Goal: Find specific page/section: Find specific page/section

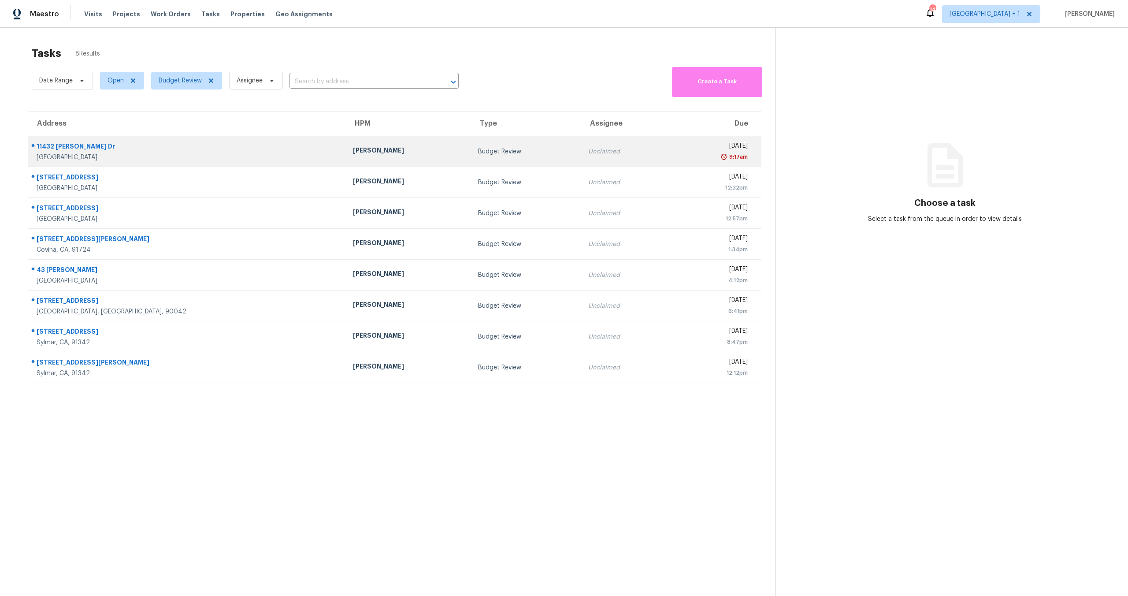
click at [73, 145] on div "11432 Pollard Dr" at bounding box center [188, 147] width 302 height 11
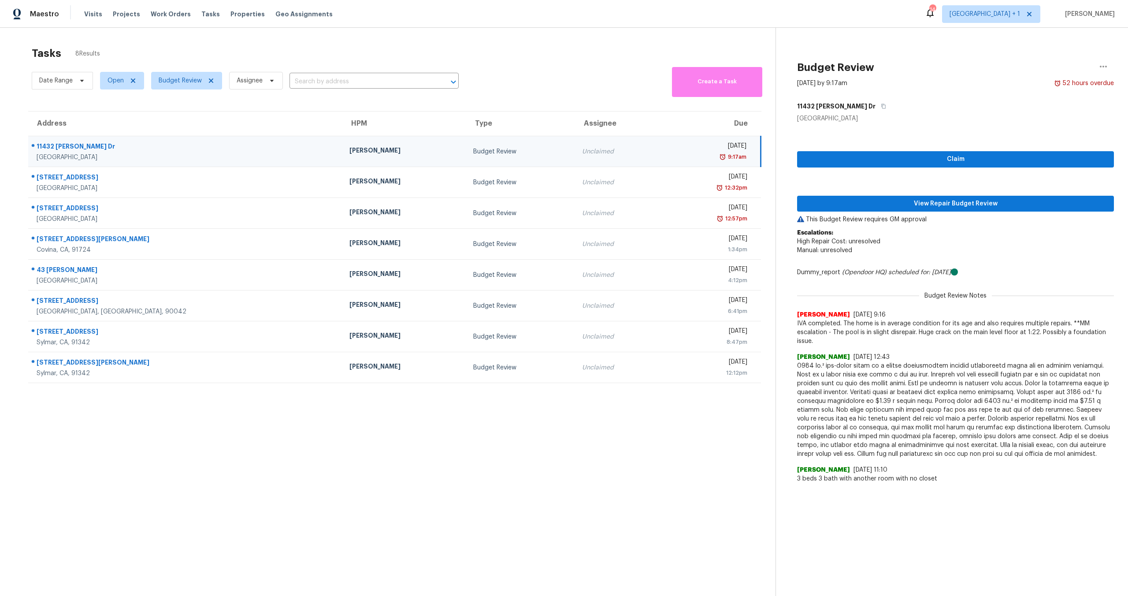
click at [73, 145] on div "11432 Pollard Dr" at bounding box center [186, 147] width 299 height 11
click at [91, 148] on div "11432 Pollard Dr" at bounding box center [186, 147] width 299 height 11
click at [868, 205] on span "View Repair Budget Review" at bounding box center [955, 203] width 303 height 11
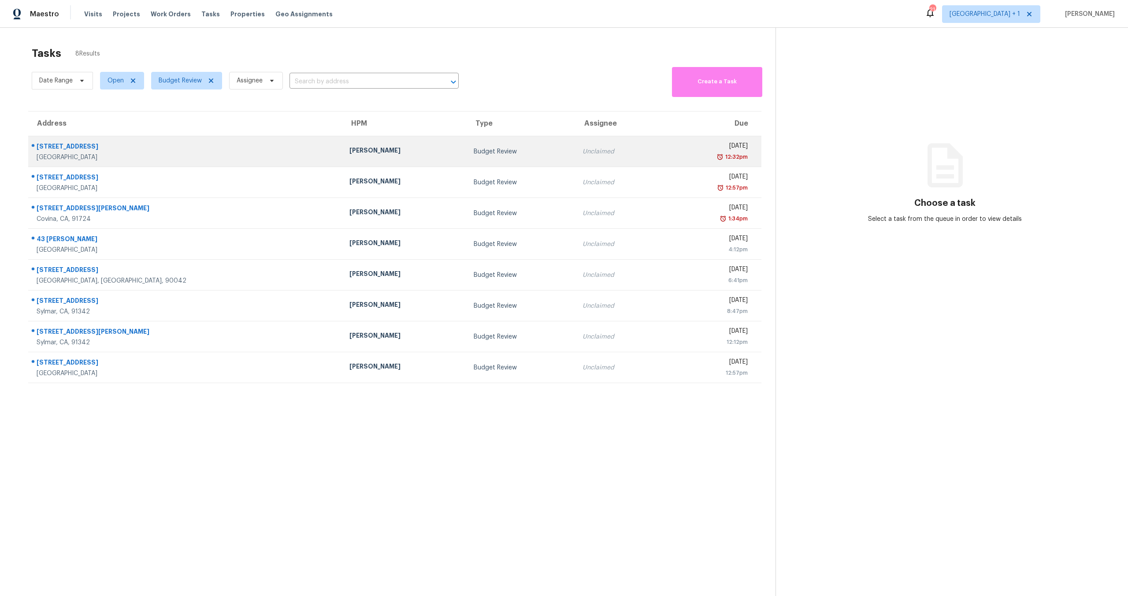
click at [576, 162] on td "Unclaimed" at bounding box center [619, 151] width 87 height 31
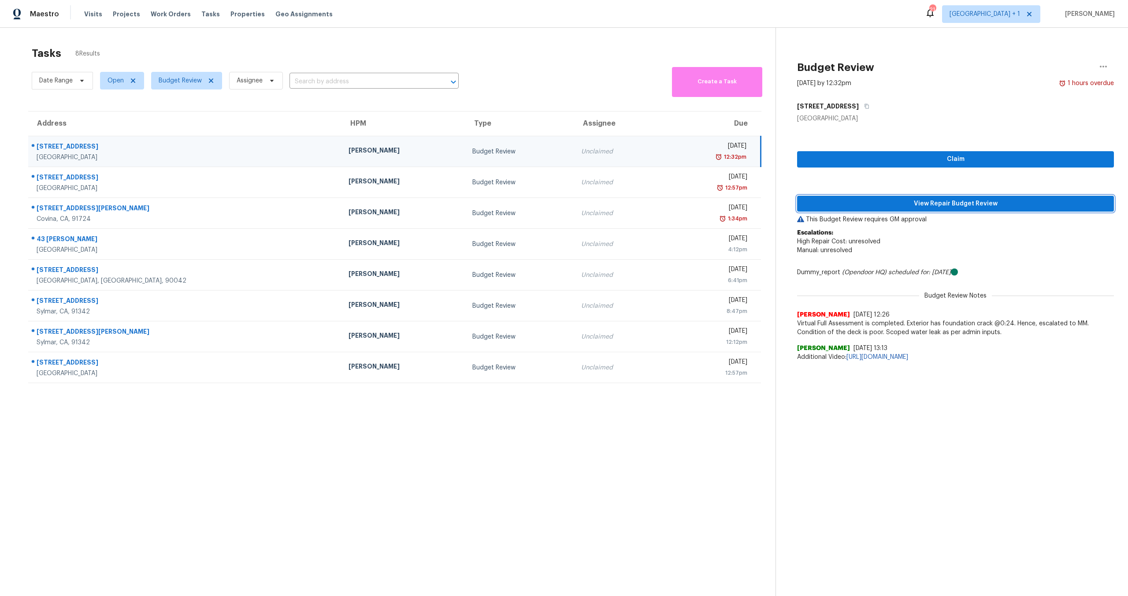
click at [948, 209] on button "View Repair Budget Review" at bounding box center [955, 204] width 317 height 16
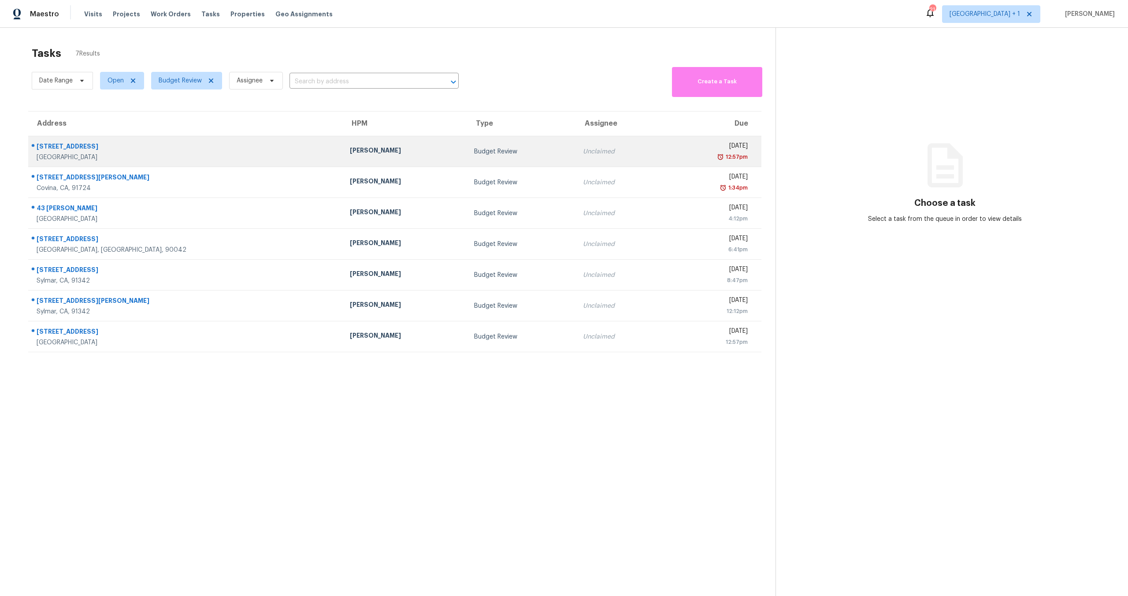
click at [670, 149] on div "[DATE]" at bounding box center [709, 146] width 78 height 11
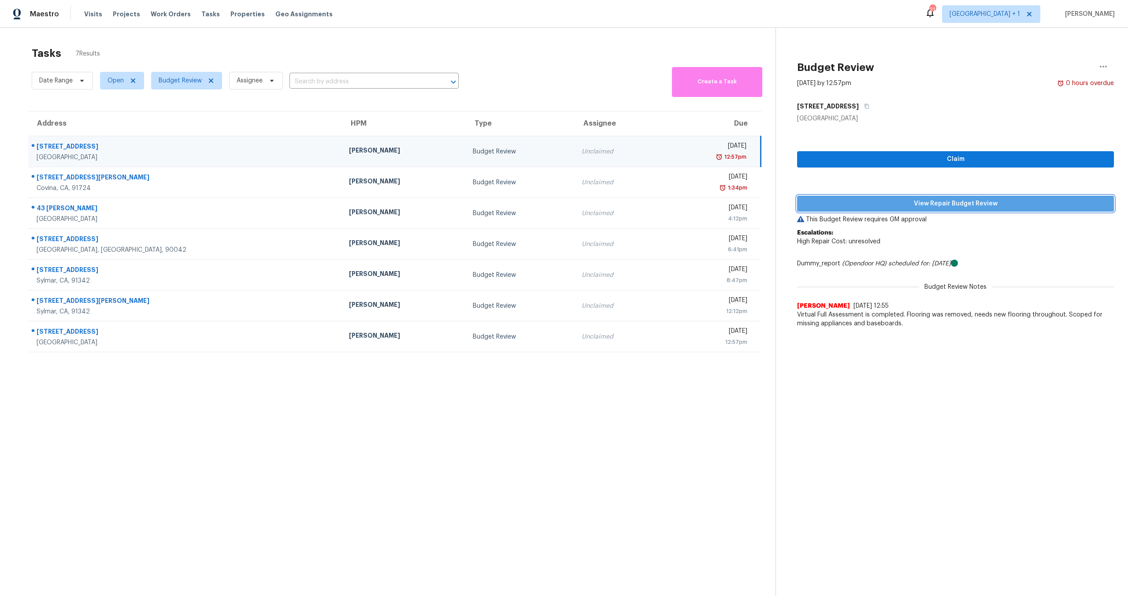
click at [909, 207] on span "View Repair Budget Review" at bounding box center [955, 203] width 303 height 11
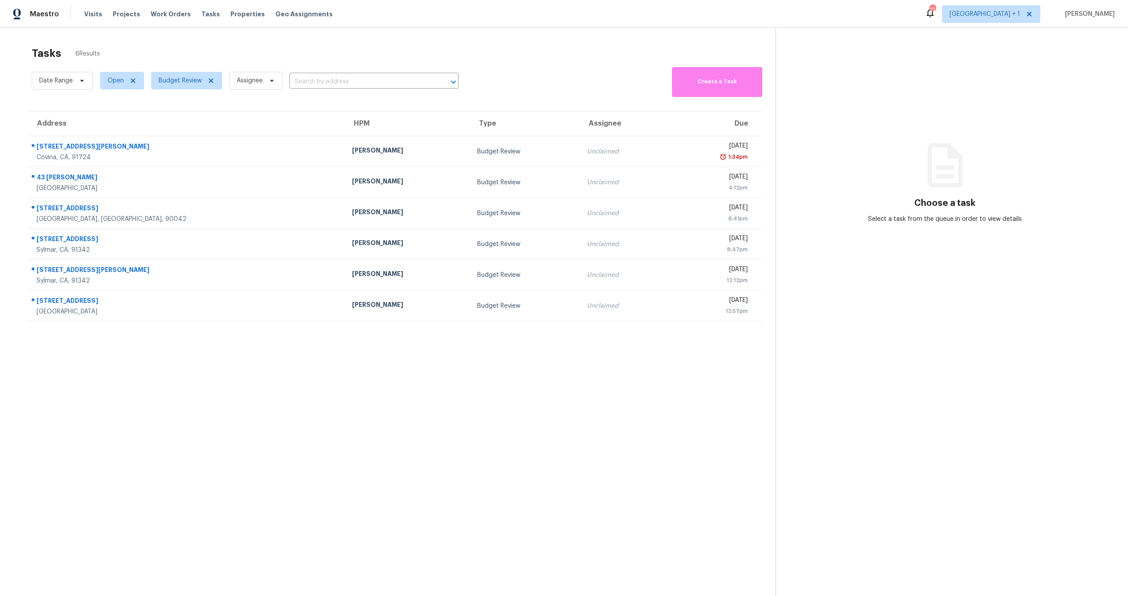
click at [656, 397] on section "Tasks 6 Results Date Range Open Budget Review Assignee ​ Create a Task Address …" at bounding box center [395, 333] width 762 height 582
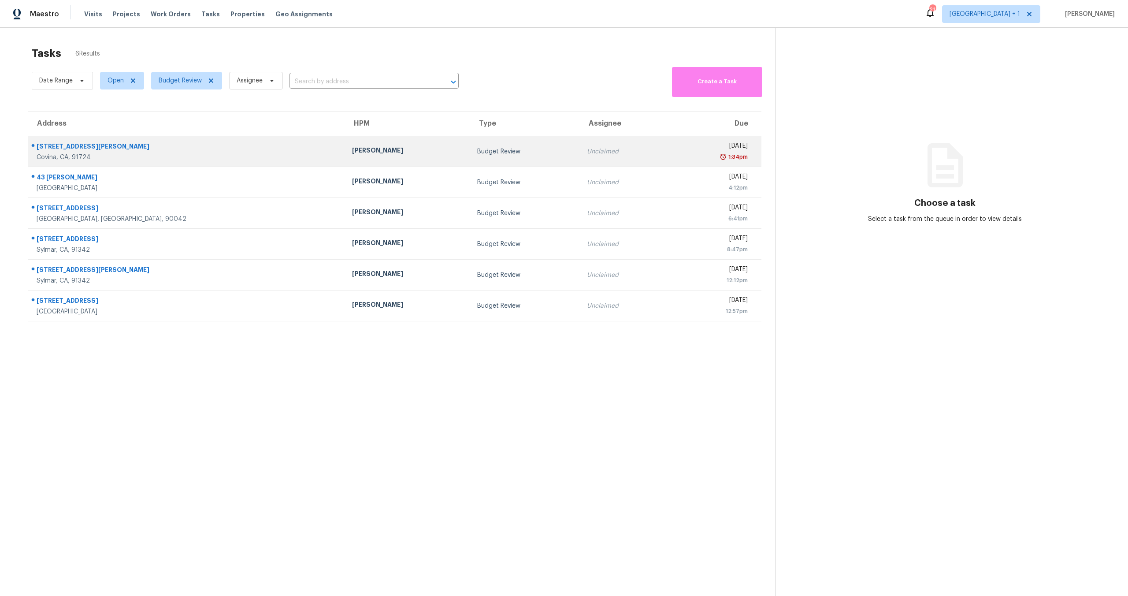
click at [587, 148] on div "Unclaimed" at bounding box center [624, 151] width 74 height 9
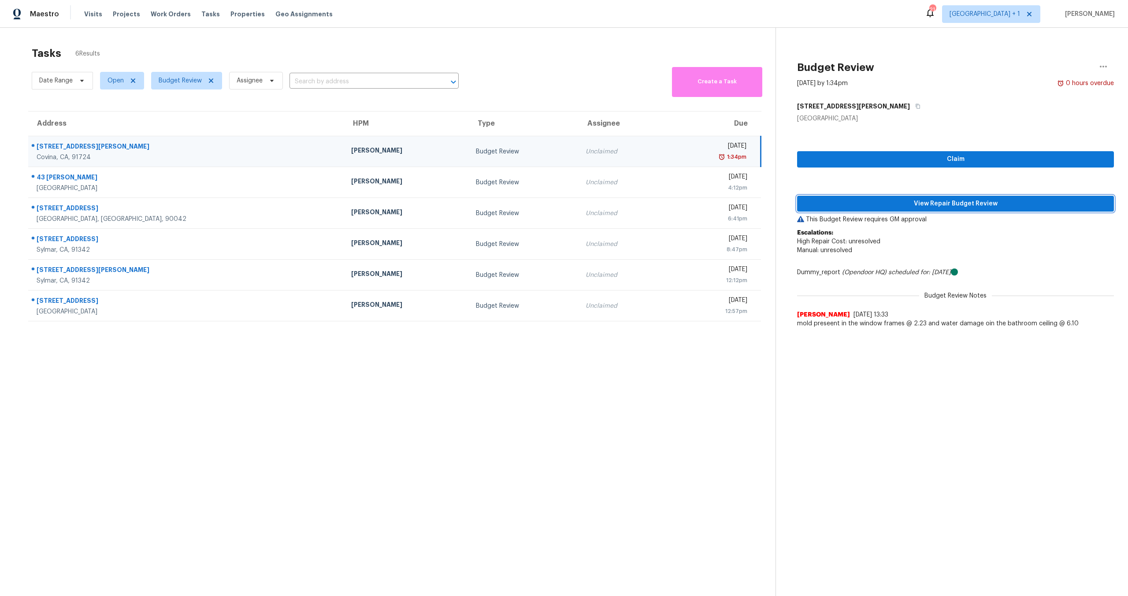
click at [909, 208] on span "View Repair Budget Review" at bounding box center [955, 203] width 303 height 11
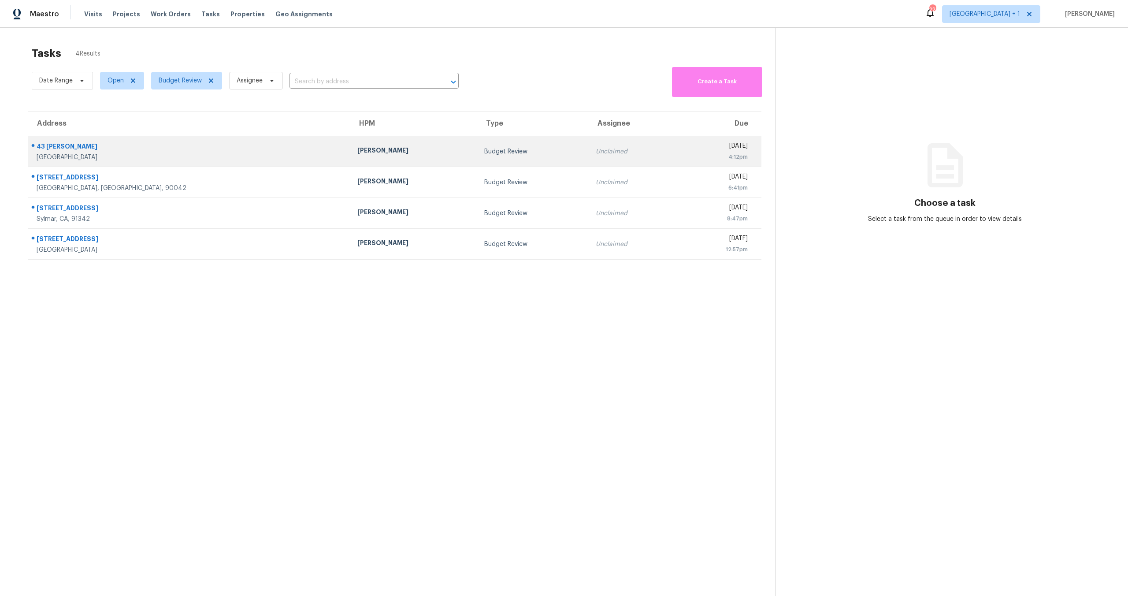
click at [589, 147] on td "Unclaimed" at bounding box center [633, 151] width 89 height 31
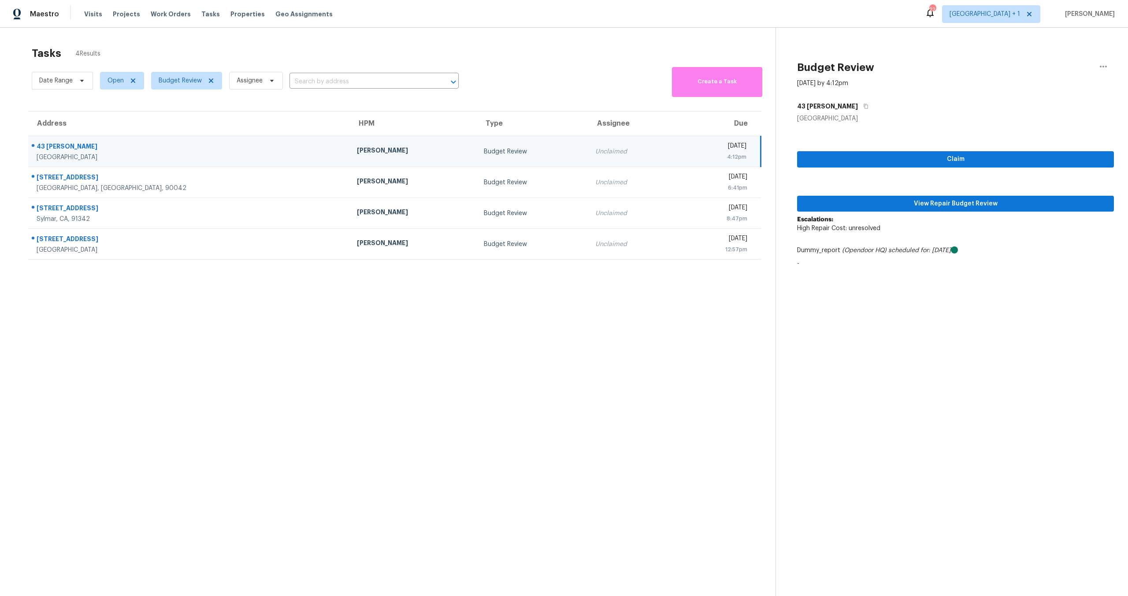
click at [852, 212] on div "Claim View Repair Budget Review Escalations: High Repair Cost: unresolved Dummy…" at bounding box center [955, 197] width 317 height 149
click at [862, 200] on span "View Repair Budget Review" at bounding box center [955, 203] width 303 height 11
